Goal: Task Accomplishment & Management: Manage account settings

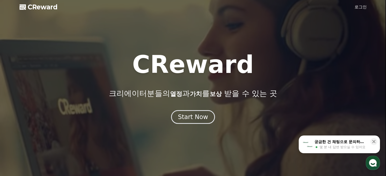
drag, startPoint x: 0, startPoint y: 0, endPoint x: 358, endPoint y: 5, distance: 358.1
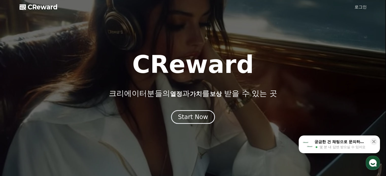
click at [358, 5] on link "로그인" at bounding box center [361, 7] width 12 height 6
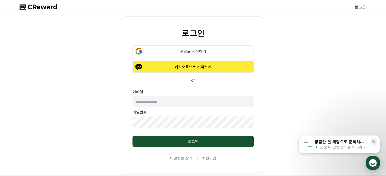
click at [190, 65] on p "카카오톡으로 시작하기" at bounding box center [193, 66] width 107 height 5
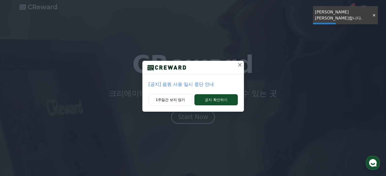
click at [240, 68] on icon at bounding box center [240, 65] width 6 height 6
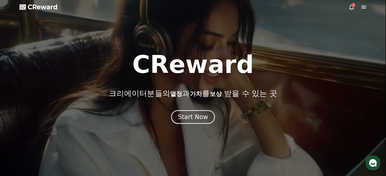
click at [362, 5] on icon at bounding box center [364, 7] width 6 height 6
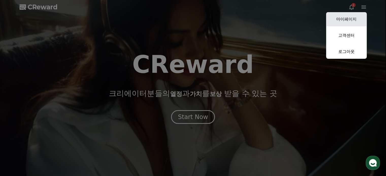
click at [344, 19] on link "마이페이지" at bounding box center [346, 19] width 41 height 14
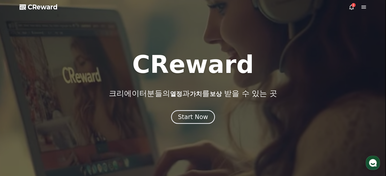
select select "**********"
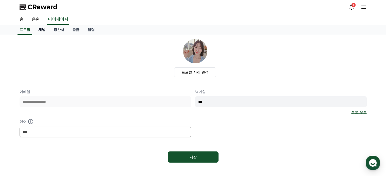
click at [45, 29] on link "채널" at bounding box center [41, 30] width 15 height 10
